Goal: Information Seeking & Learning: Check status

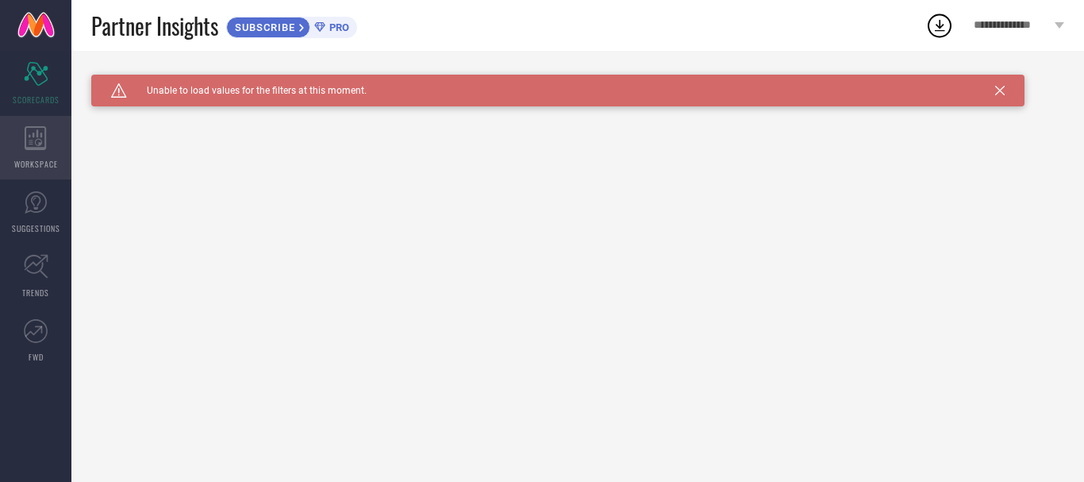
click at [17, 152] on div "WORKSPACE" at bounding box center [35, 148] width 71 height 64
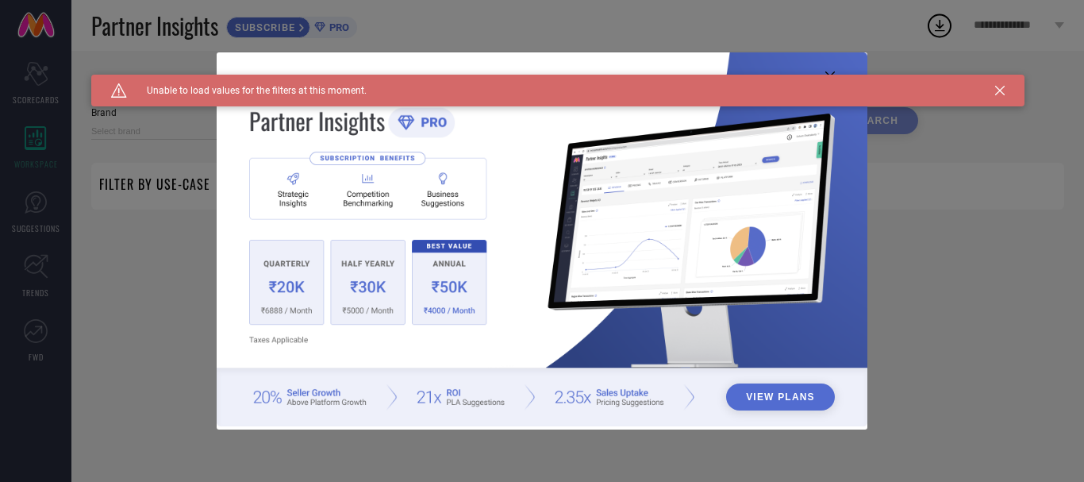
type input "1 STOP FASHION"
type input "All"
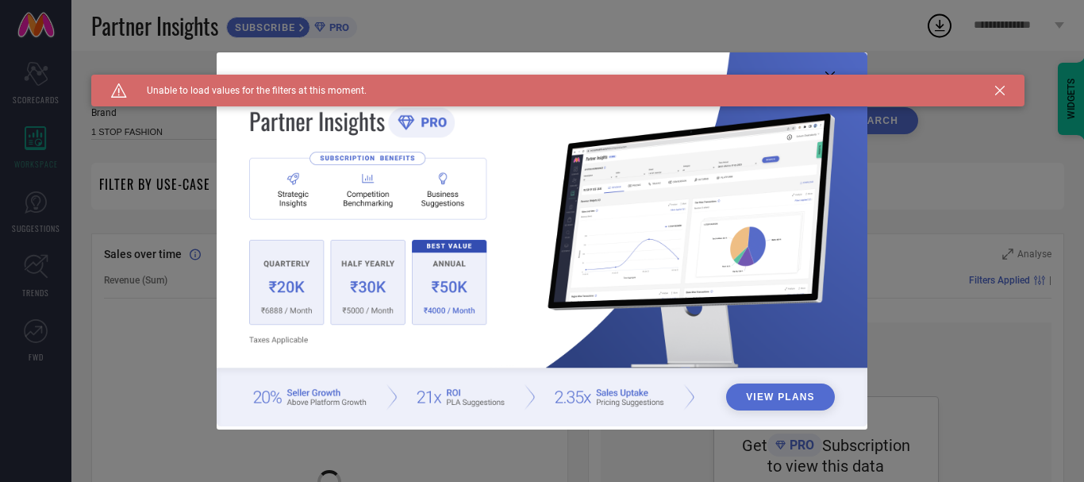
click at [999, 90] on icon at bounding box center [1001, 91] width 10 height 10
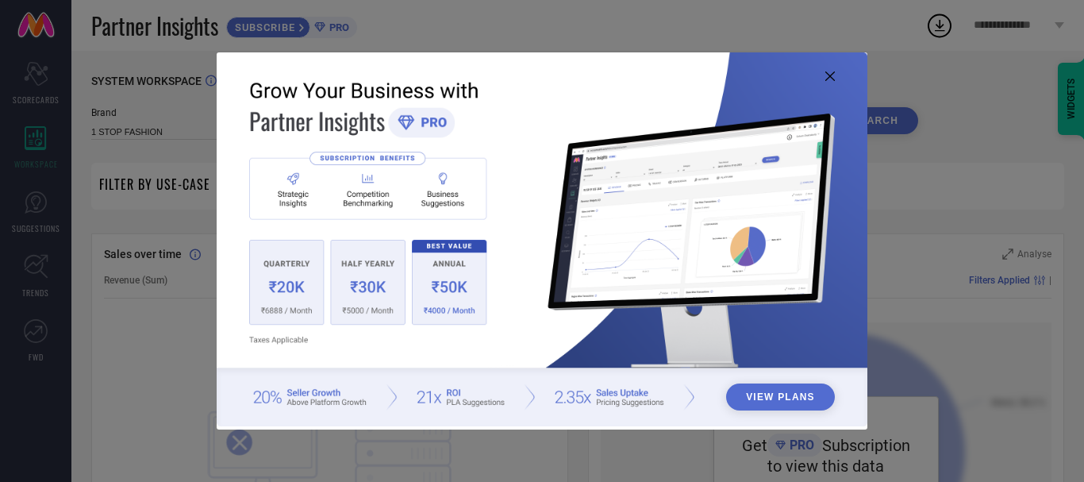
click at [830, 75] on icon at bounding box center [831, 76] width 10 height 10
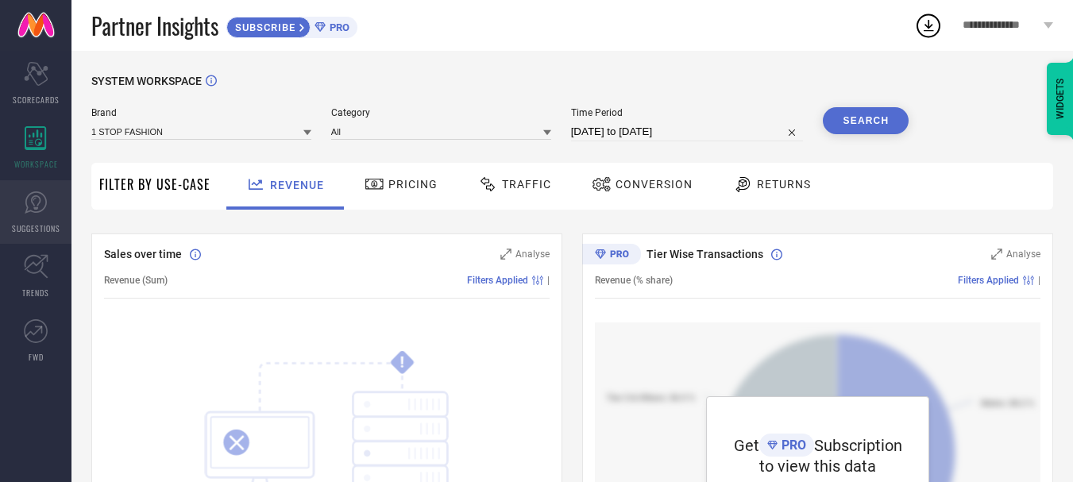
click at [22, 212] on link "SUGGESTIONS" at bounding box center [35, 212] width 71 height 64
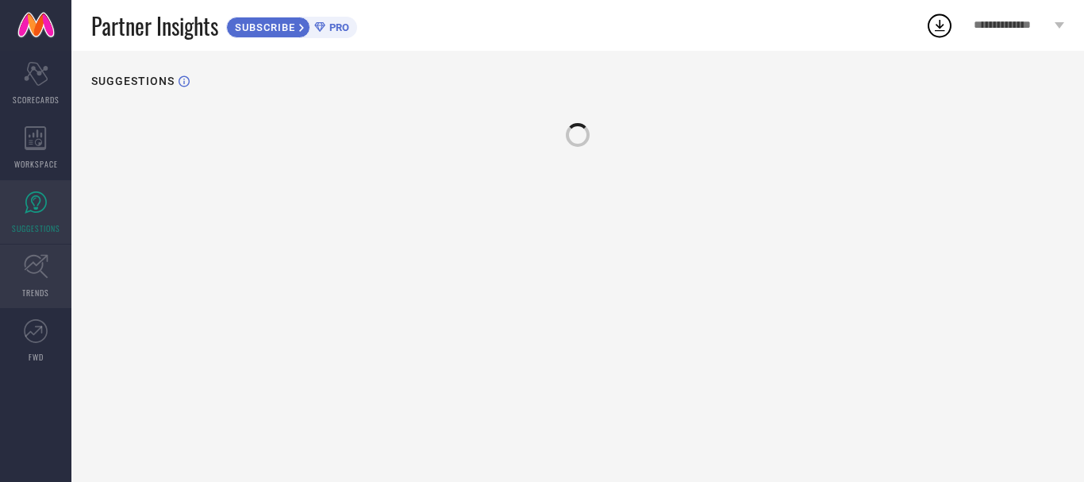
click at [34, 269] on icon at bounding box center [36, 266] width 25 height 25
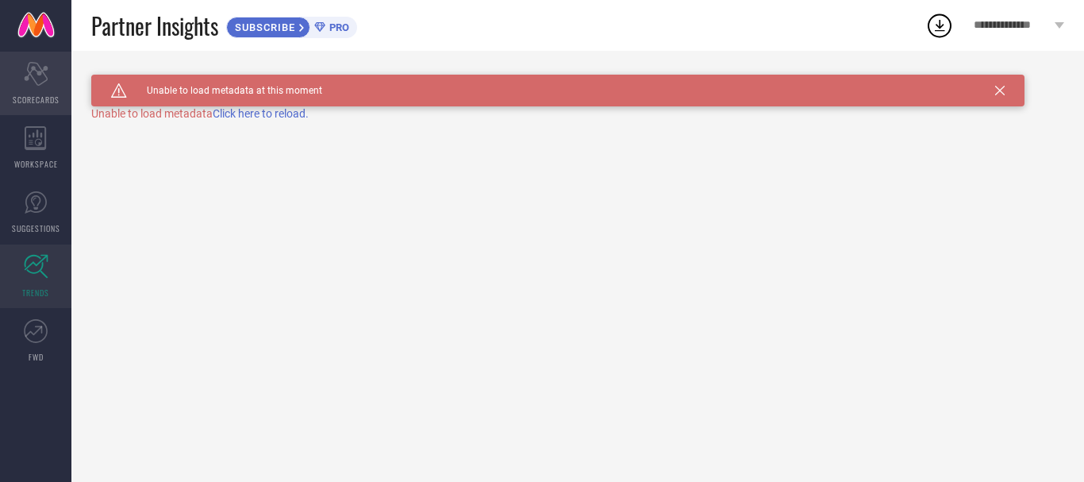
click at [28, 83] on icon "Scorecard" at bounding box center [36, 74] width 25 height 24
